Goal: Navigation & Orientation: Go to known website

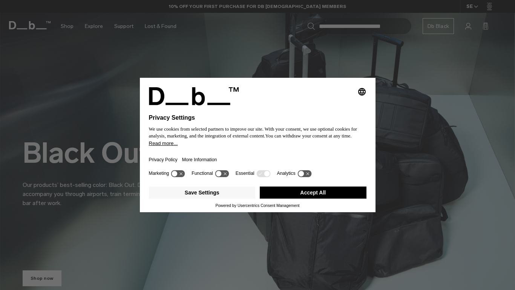
click at [313, 192] on button "Accept All" at bounding box center [313, 192] width 107 height 12
